Goal: Obtain resource: Download file/media

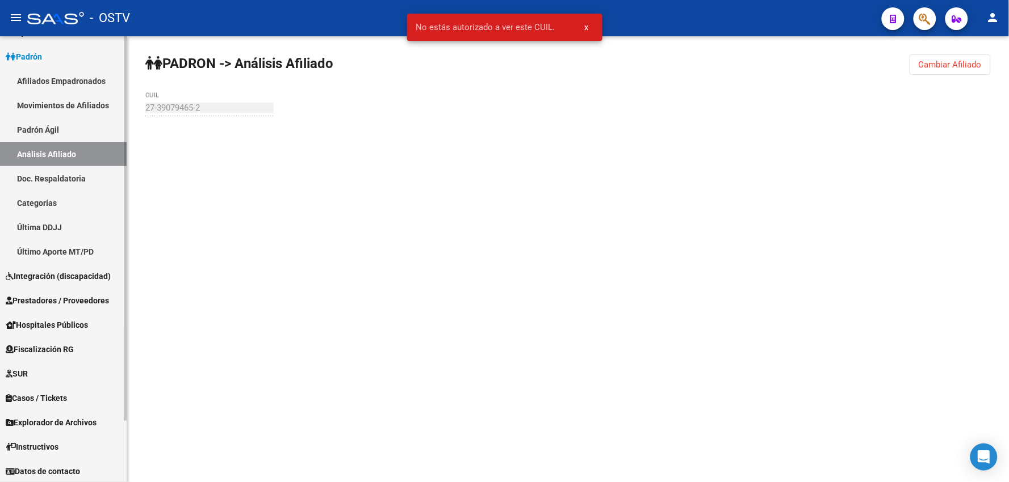
scroll to position [70, 0]
click at [51, 416] on span "Explorador de Archivos" at bounding box center [51, 422] width 91 height 12
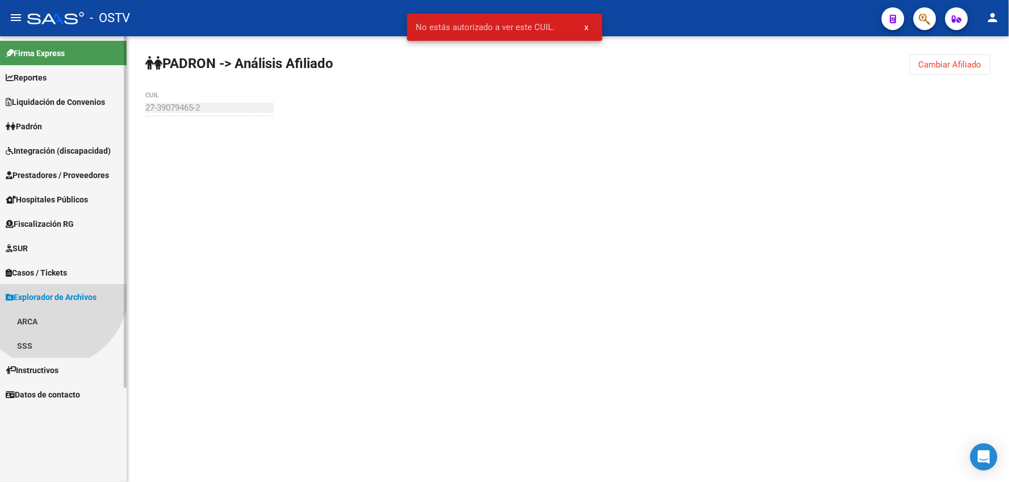
scroll to position [0, 0]
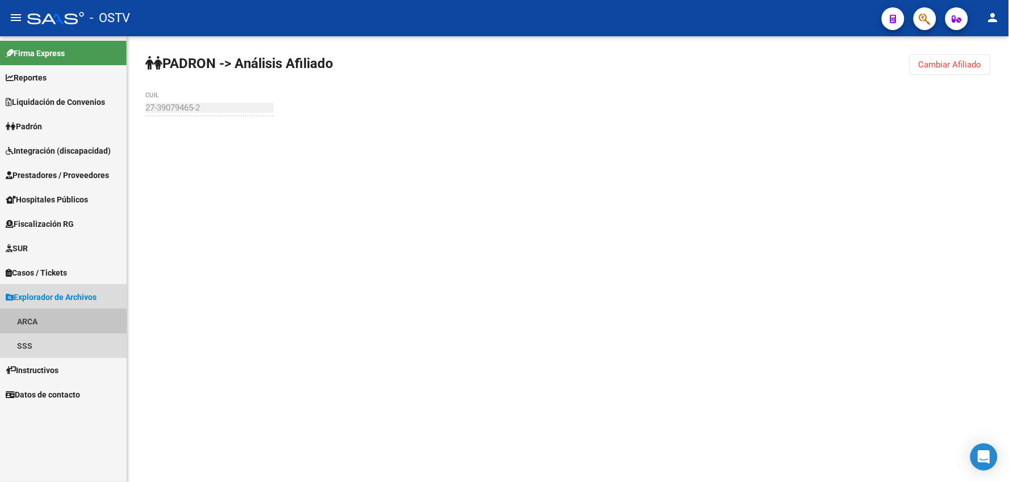
click at [44, 316] on link "ARCA" at bounding box center [63, 321] width 127 height 24
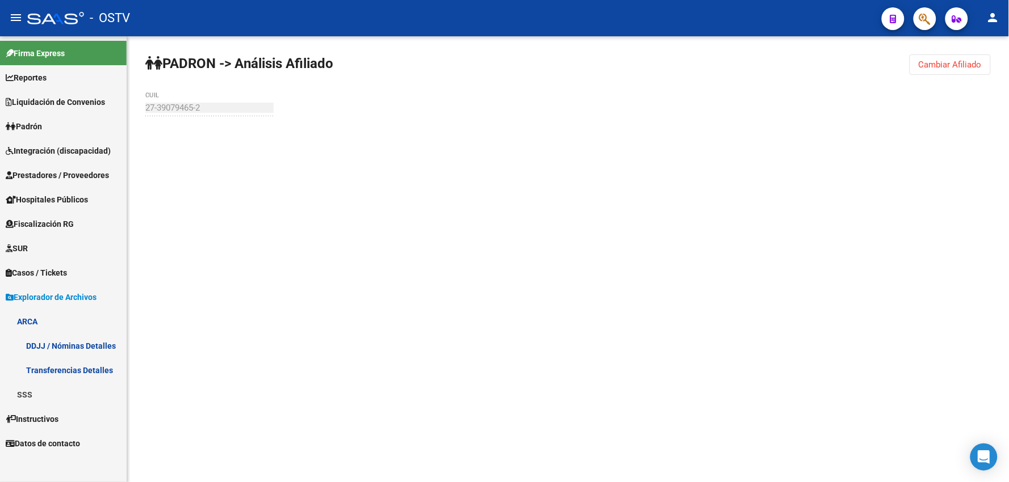
click at [50, 353] on link "DDJJ / Nóminas Detalles" at bounding box center [63, 346] width 127 height 24
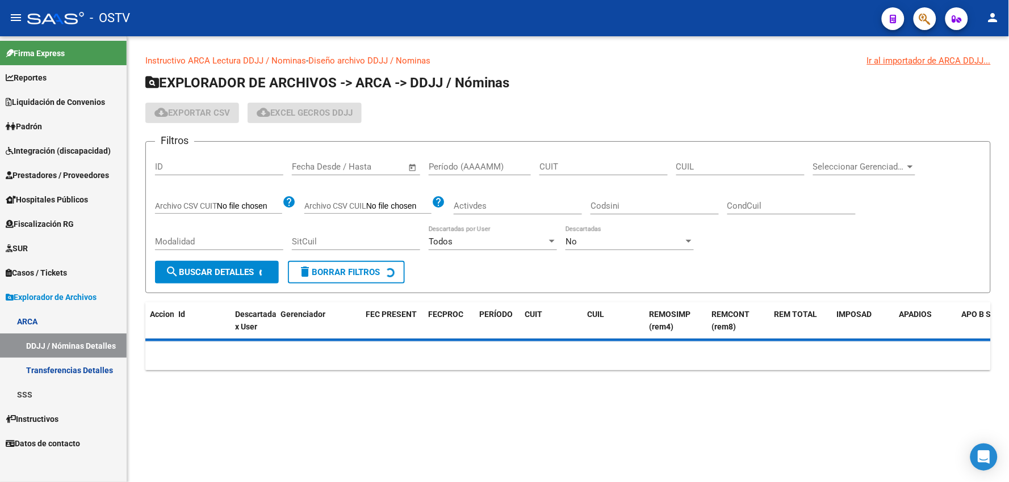
click at [415, 165] on span "Open calendar" at bounding box center [412, 167] width 27 height 27
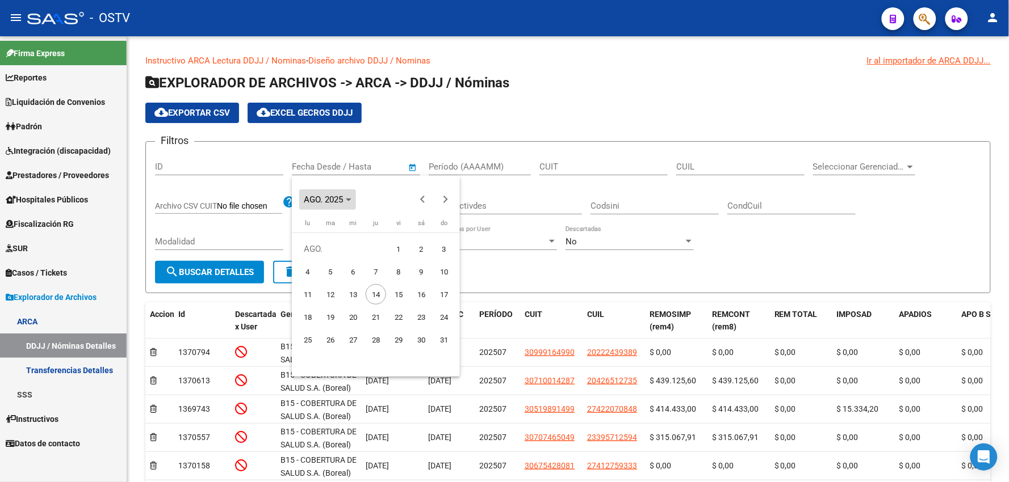
click at [354, 197] on span "Choose month and year" at bounding box center [327, 199] width 57 height 27
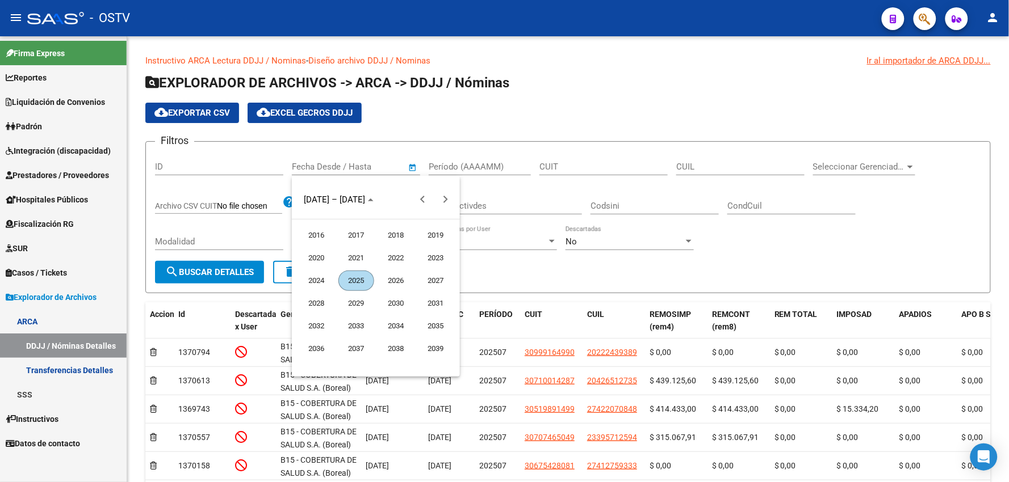
click at [328, 276] on span "2024" at bounding box center [317, 281] width 36 height 20
click at [360, 305] on span "OCT." at bounding box center [356, 303] width 36 height 20
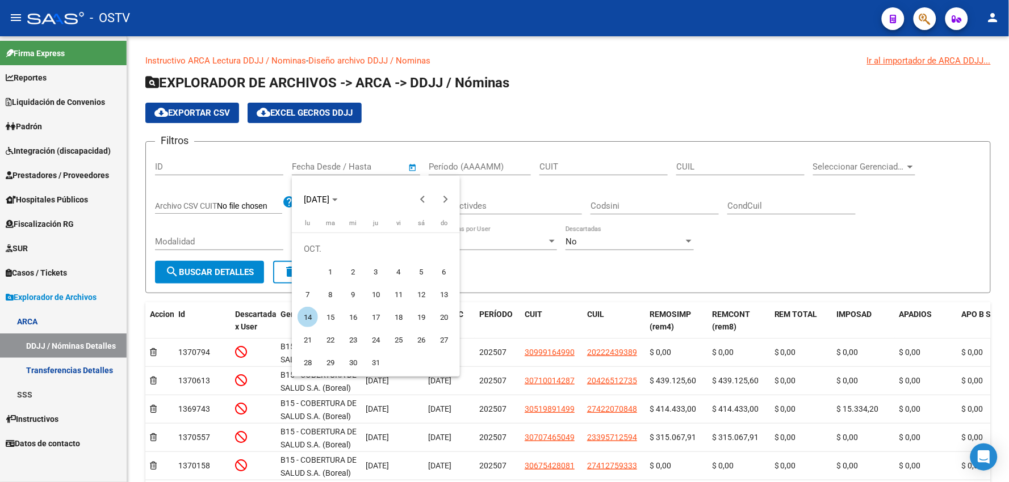
click at [333, 274] on span "1" at bounding box center [330, 272] width 20 height 20
type input "[DATE]"
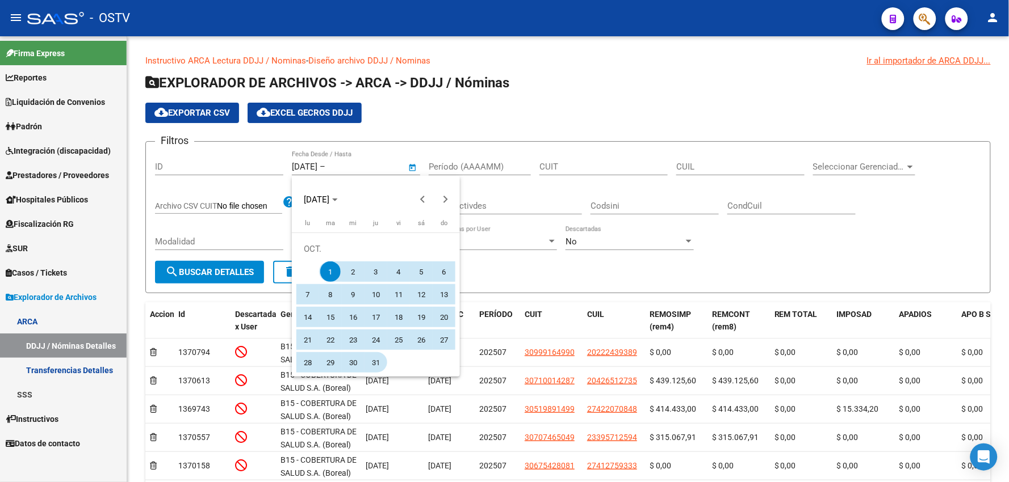
click at [372, 358] on span "31" at bounding box center [376, 362] width 20 height 20
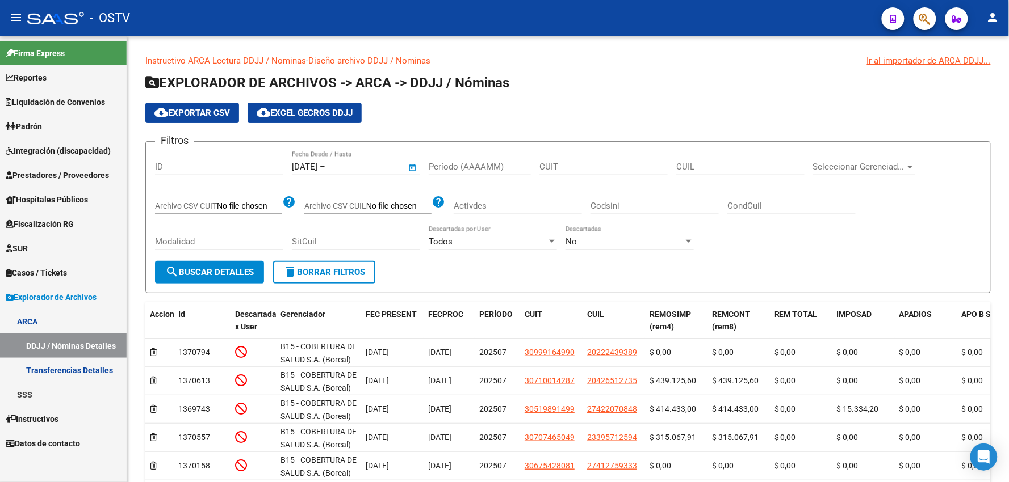
type input "[DATE]"
click at [218, 274] on span "search Buscar Detalles" at bounding box center [209, 272] width 89 height 10
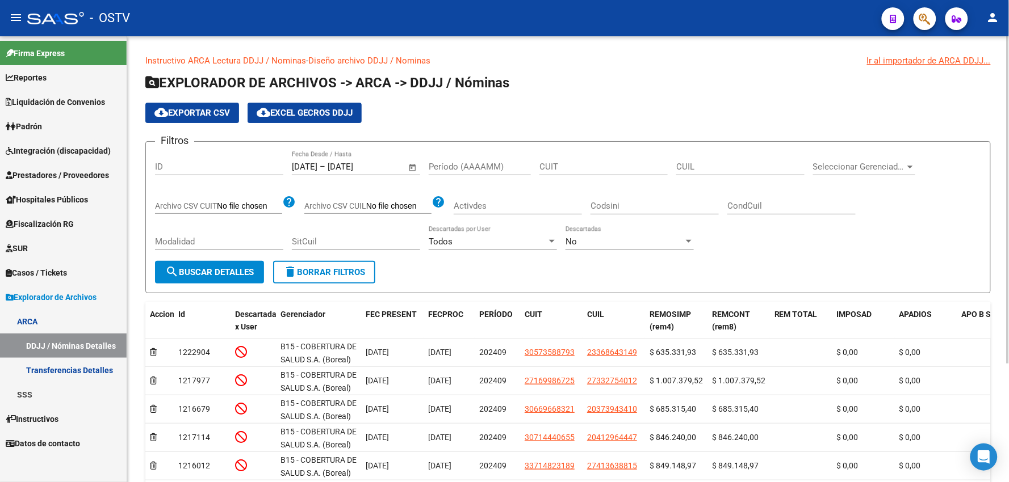
click at [212, 107] on button "cloud_download Exportar CSV" at bounding box center [192, 113] width 94 height 20
